Goal: Task Accomplishment & Management: Manage account settings

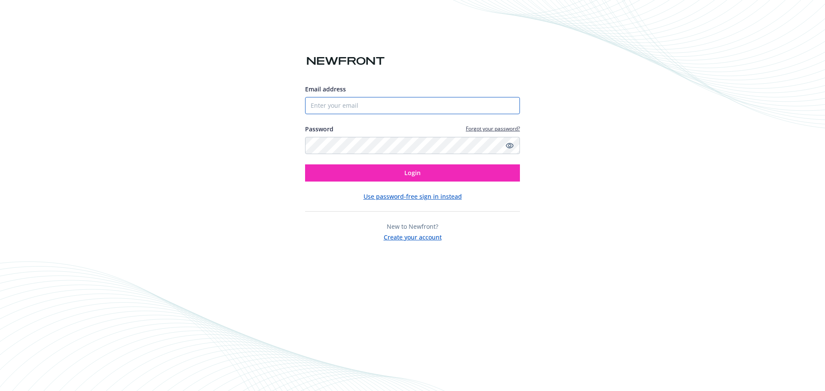
type input "[PERSON_NAME][EMAIL_ADDRESS][PERSON_NAME][DOMAIN_NAME]"
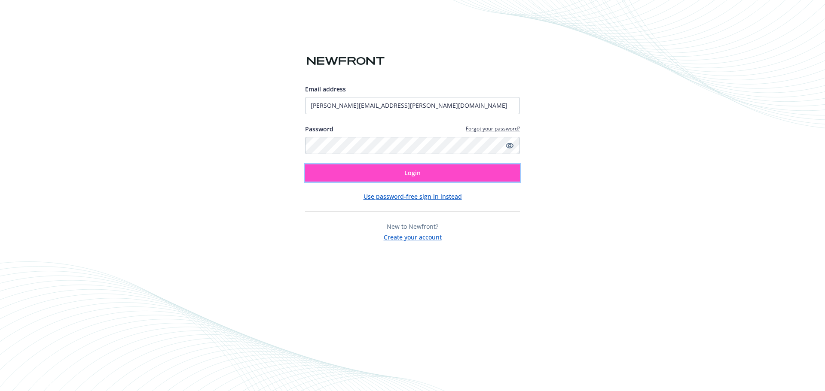
click at [384, 176] on button "Login" at bounding box center [412, 172] width 215 height 17
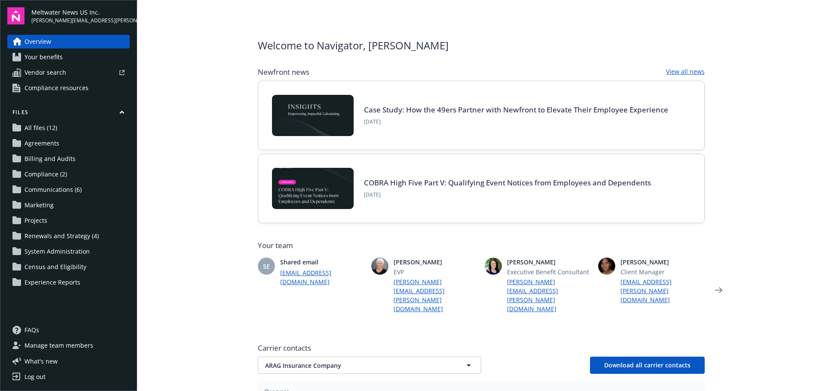
click at [51, 128] on span "All files (12)" at bounding box center [40, 128] width 33 height 14
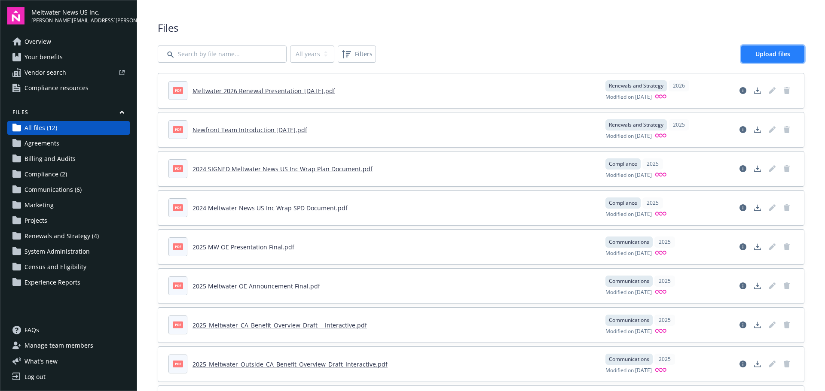
click at [745, 52] on link "Upload files" at bounding box center [772, 54] width 63 height 17
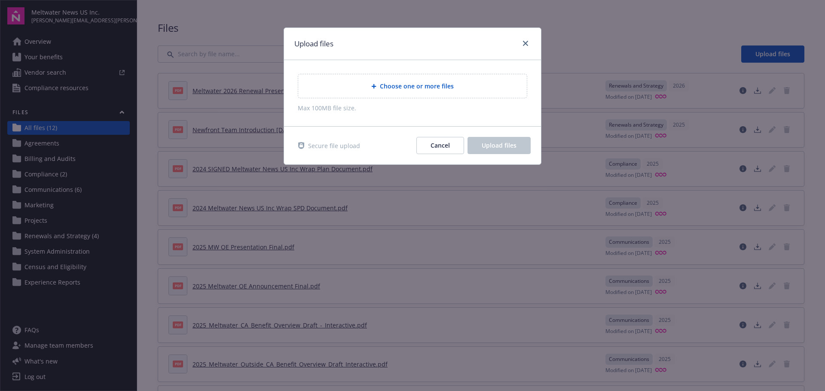
click at [376, 84] on icon at bounding box center [373, 86] width 5 height 5
click at [383, 81] on div "Choose one or more files" at bounding box center [412, 86] width 228 height 24
click at [444, 147] on span "Cancel" at bounding box center [439, 145] width 19 height 8
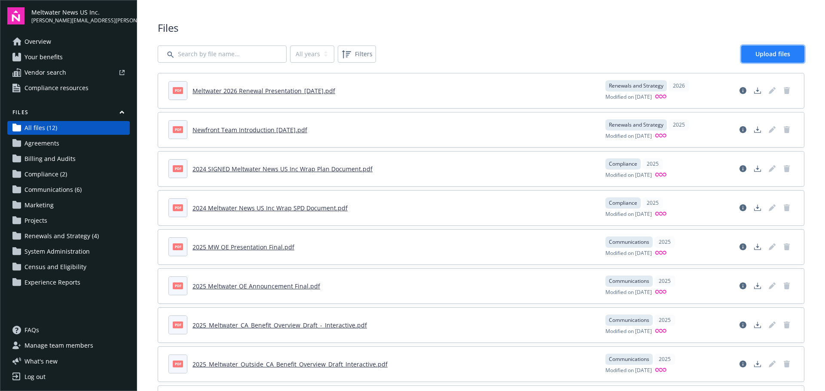
click at [779, 53] on span "Upload files" at bounding box center [772, 54] width 35 height 8
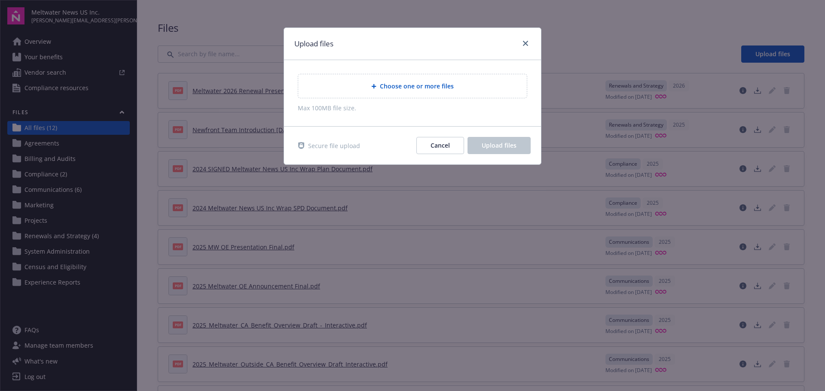
click at [388, 88] on span "Choose one or more files" at bounding box center [417, 86] width 74 height 9
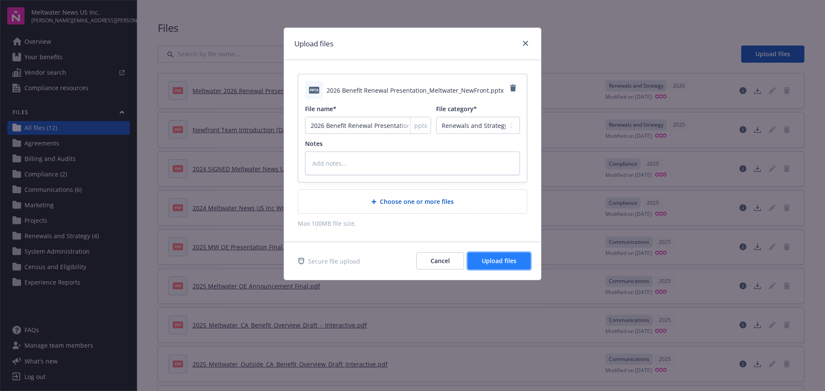
click at [499, 262] on span "Upload files" at bounding box center [498, 261] width 35 height 8
type textarea "x"
